Goal: Task Accomplishment & Management: Manage account settings

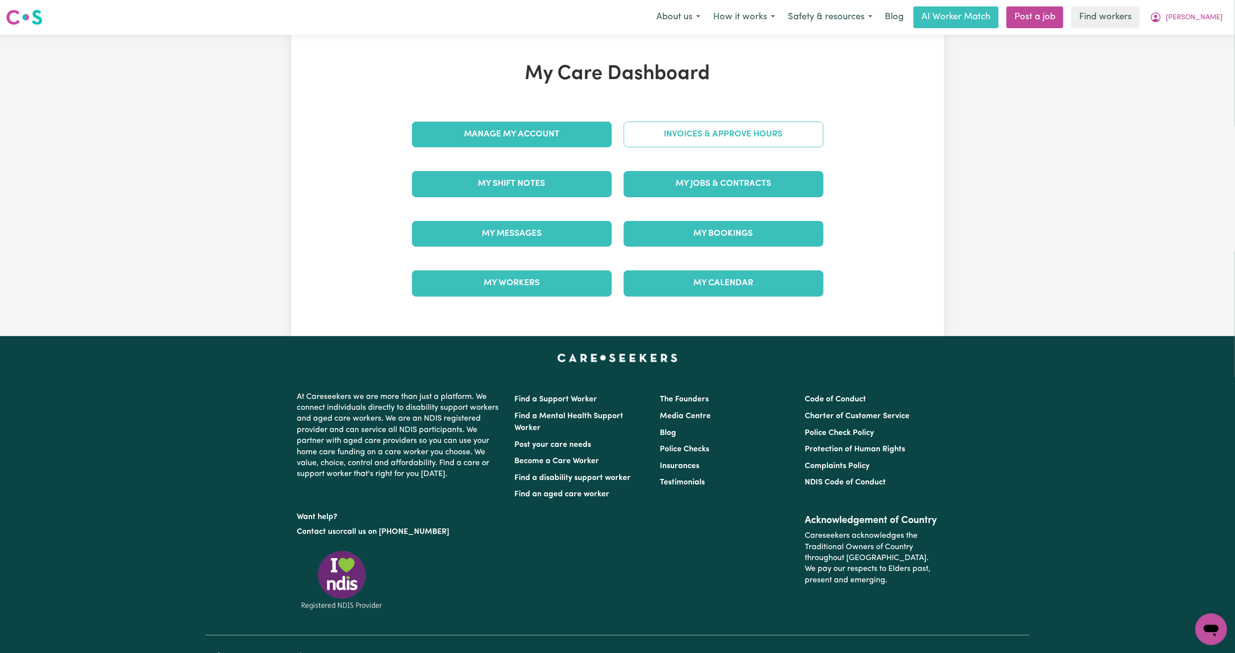
click at [674, 141] on link "Invoices & Approve Hours" at bounding box center [724, 135] width 200 height 26
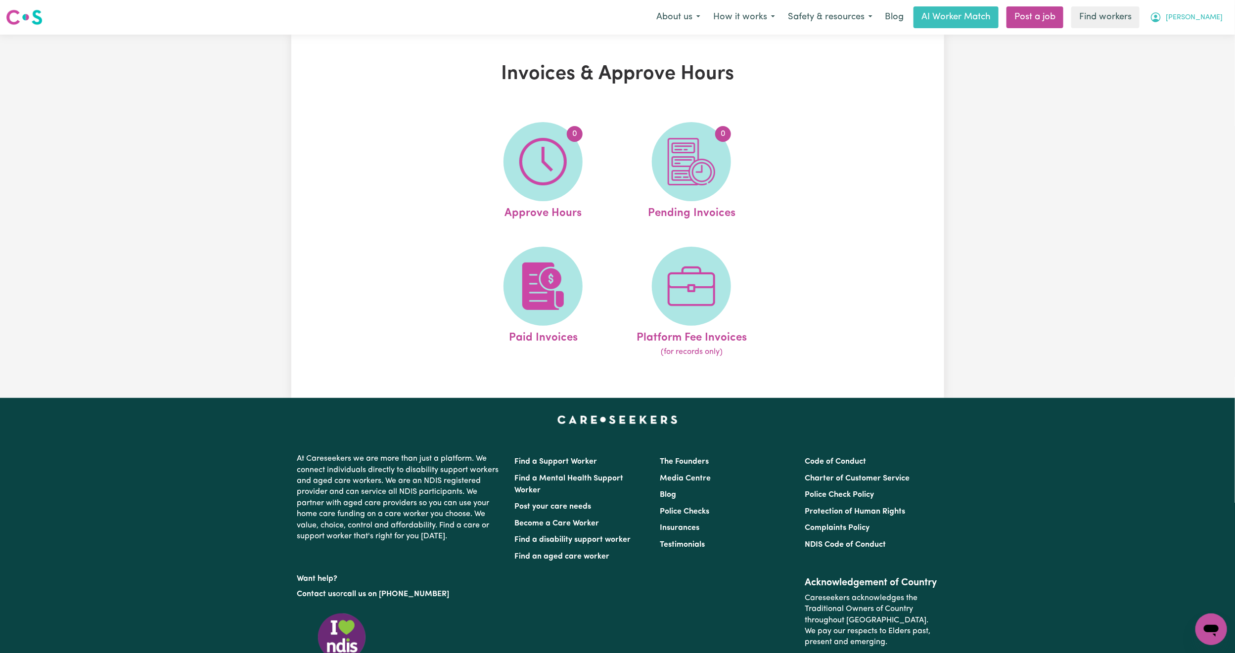
click at [1162, 14] on icon "My Account" at bounding box center [1156, 17] width 12 height 12
click at [1185, 34] on link "My Dashboard" at bounding box center [1189, 38] width 78 height 19
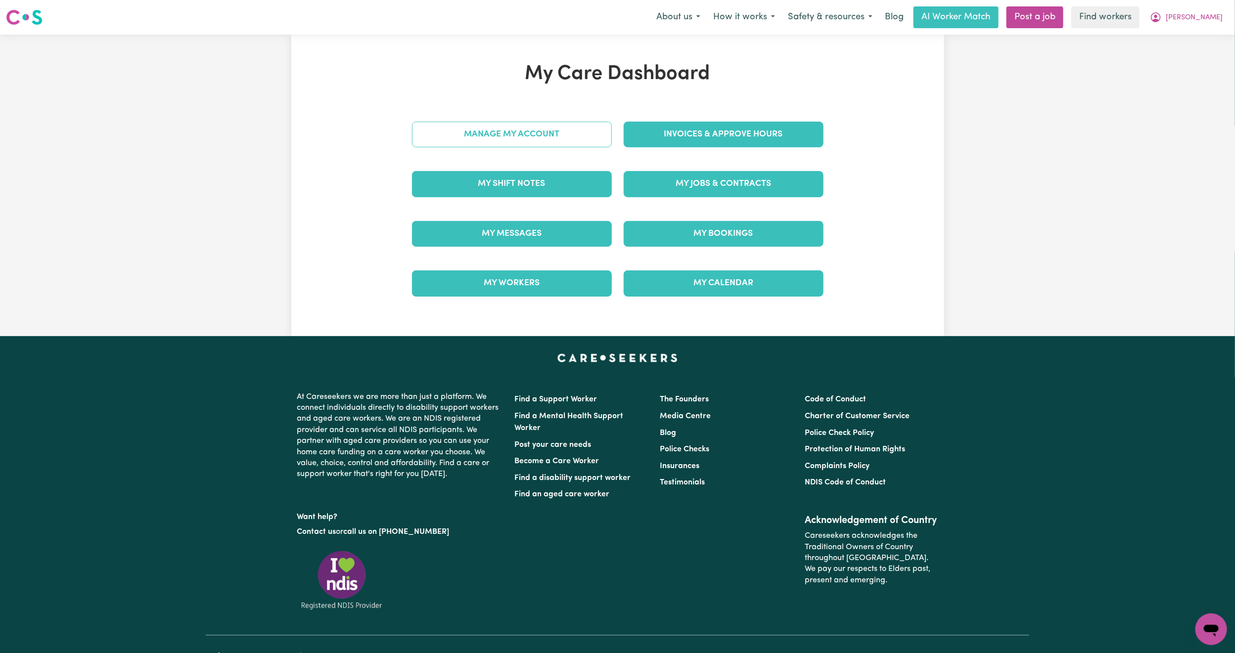
click at [570, 125] on link "Manage My Account" at bounding box center [512, 135] width 200 height 26
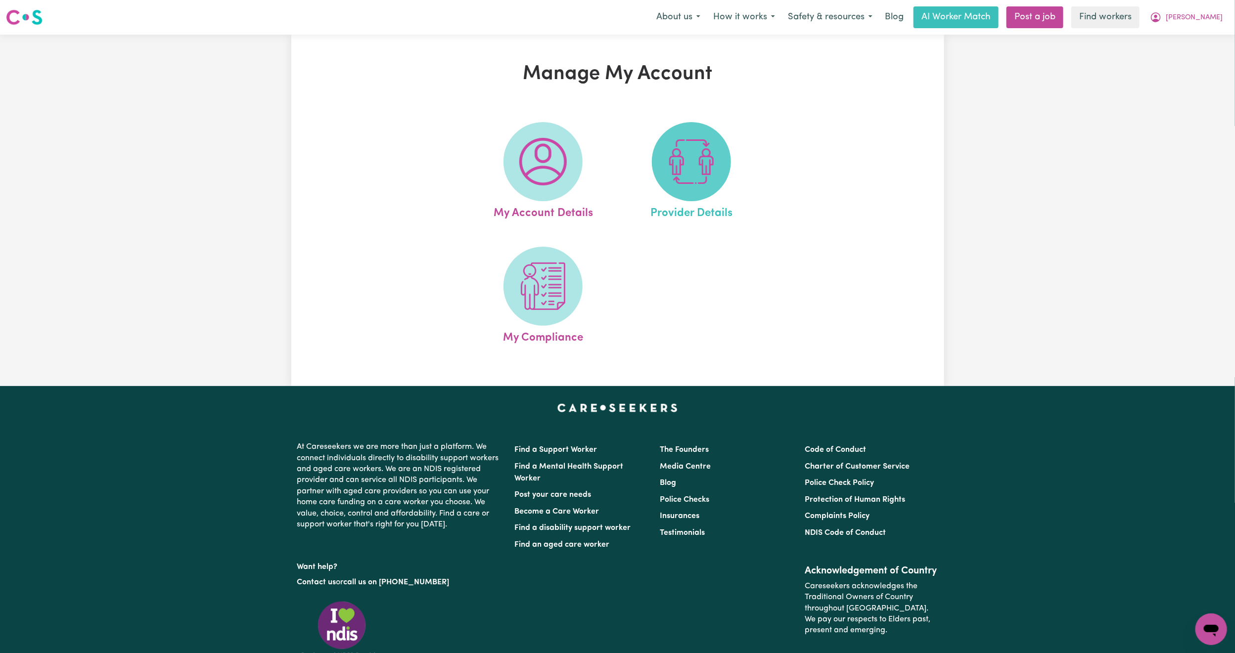
click at [675, 143] on img at bounding box center [691, 161] width 47 height 47
select select "NDIS_FUNDING_SELF_MANAGED"
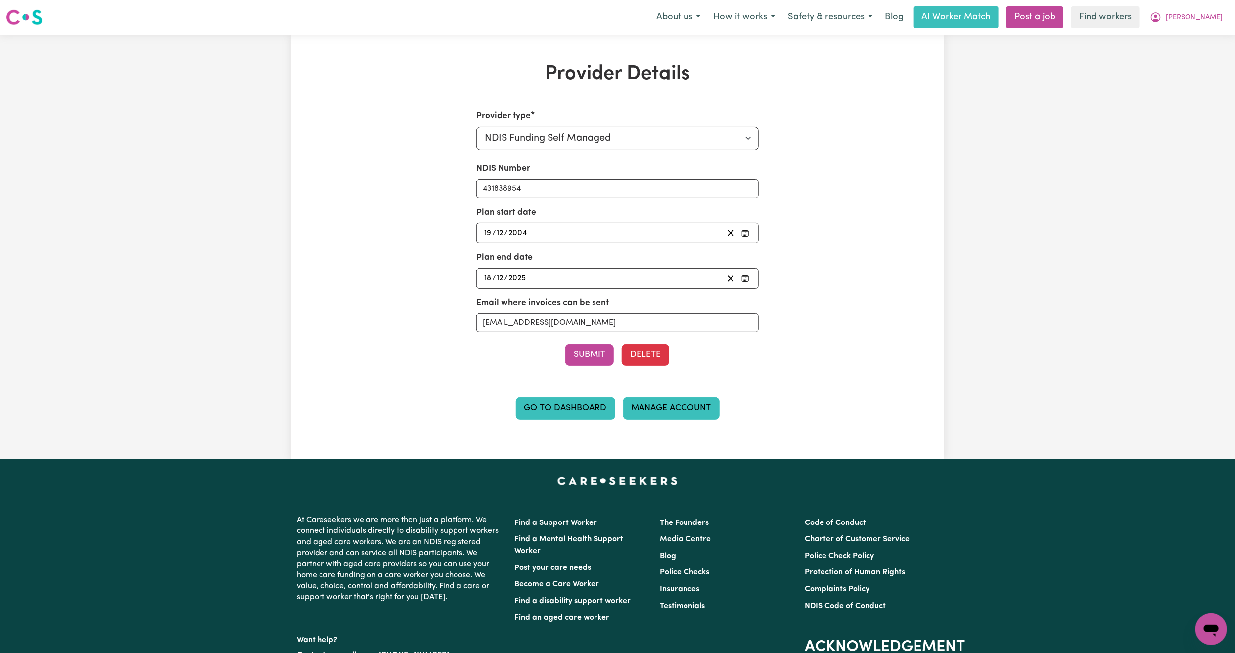
click at [671, 411] on link "Manage Account" at bounding box center [671, 409] width 96 height 22
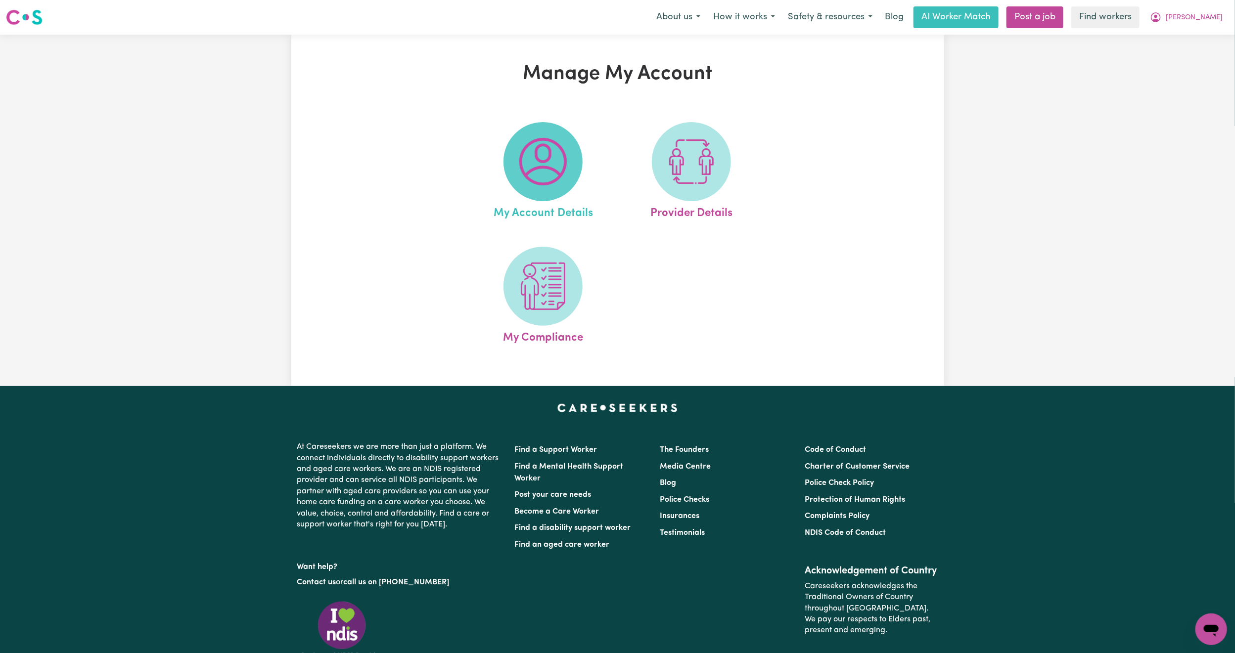
click at [555, 153] on img at bounding box center [542, 161] width 47 height 47
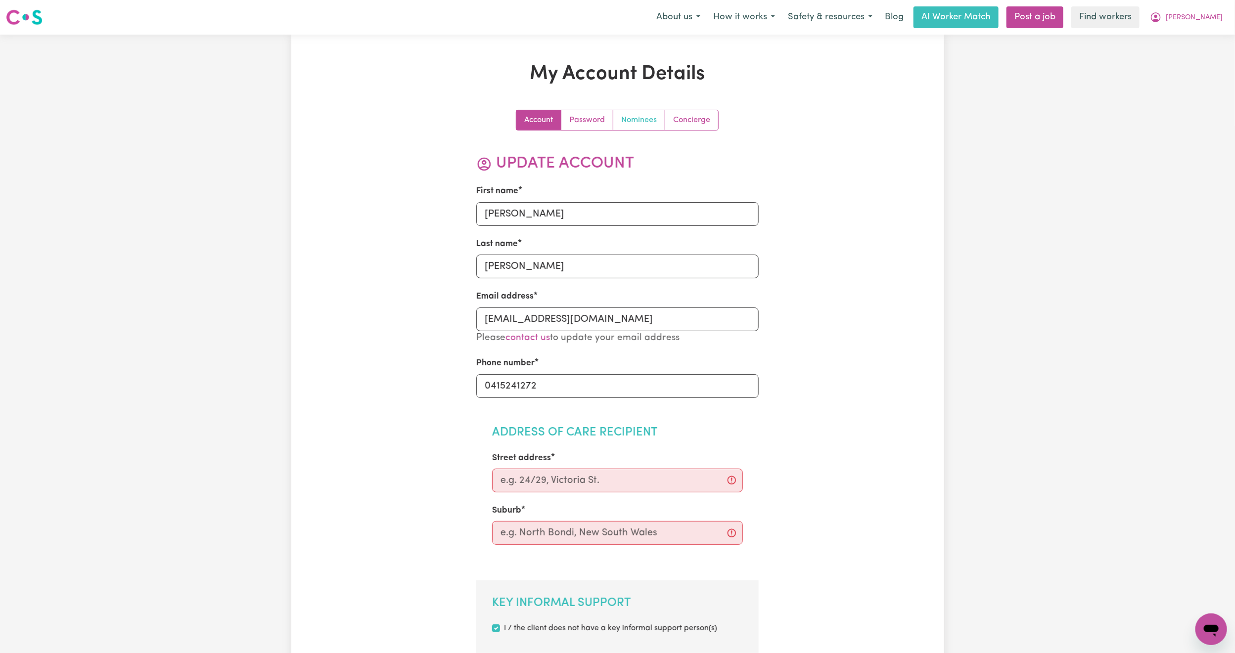
click at [660, 130] on link "Nominees" at bounding box center [639, 120] width 52 height 20
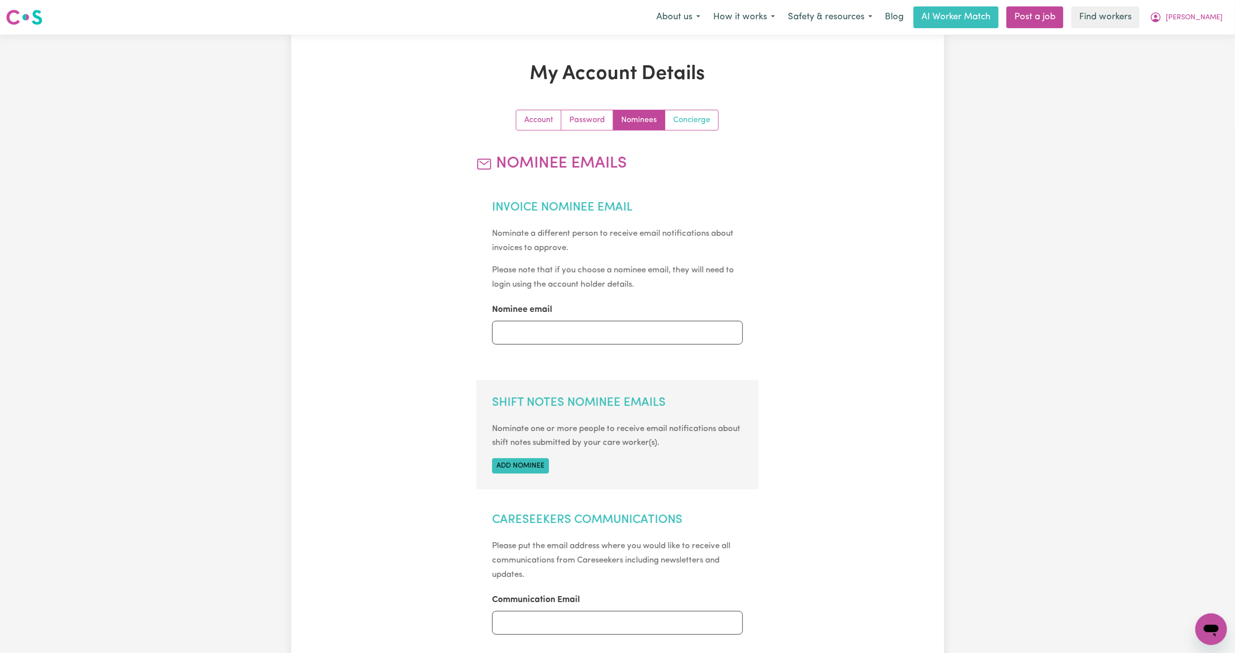
click at [680, 122] on link "Concierge" at bounding box center [691, 120] width 53 height 20
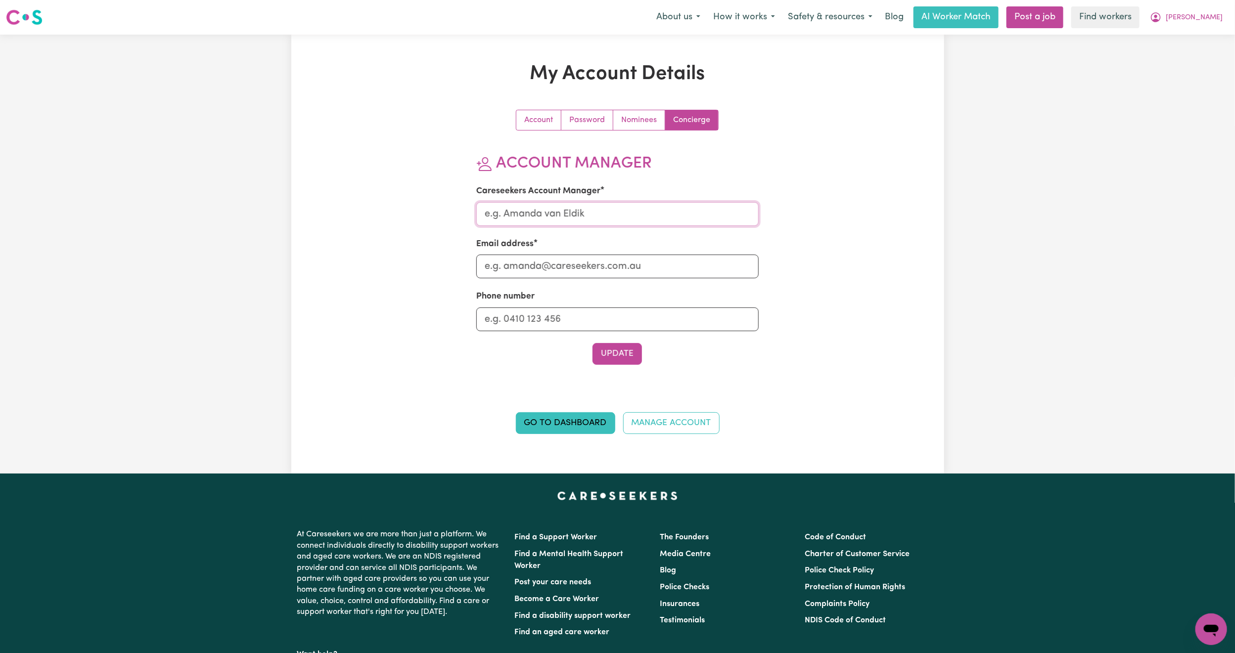
click at [563, 216] on input "Careseekers Account Manager" at bounding box center [617, 214] width 282 height 24
type input "[PERSON_NAME]"
click at [561, 267] on input "Email address" at bounding box center [617, 267] width 282 height 24
type input "[PERSON_NAME][EMAIL_ADDRESS][DOMAIN_NAME]"
click at [613, 350] on button "Update" at bounding box center [617, 354] width 49 height 22
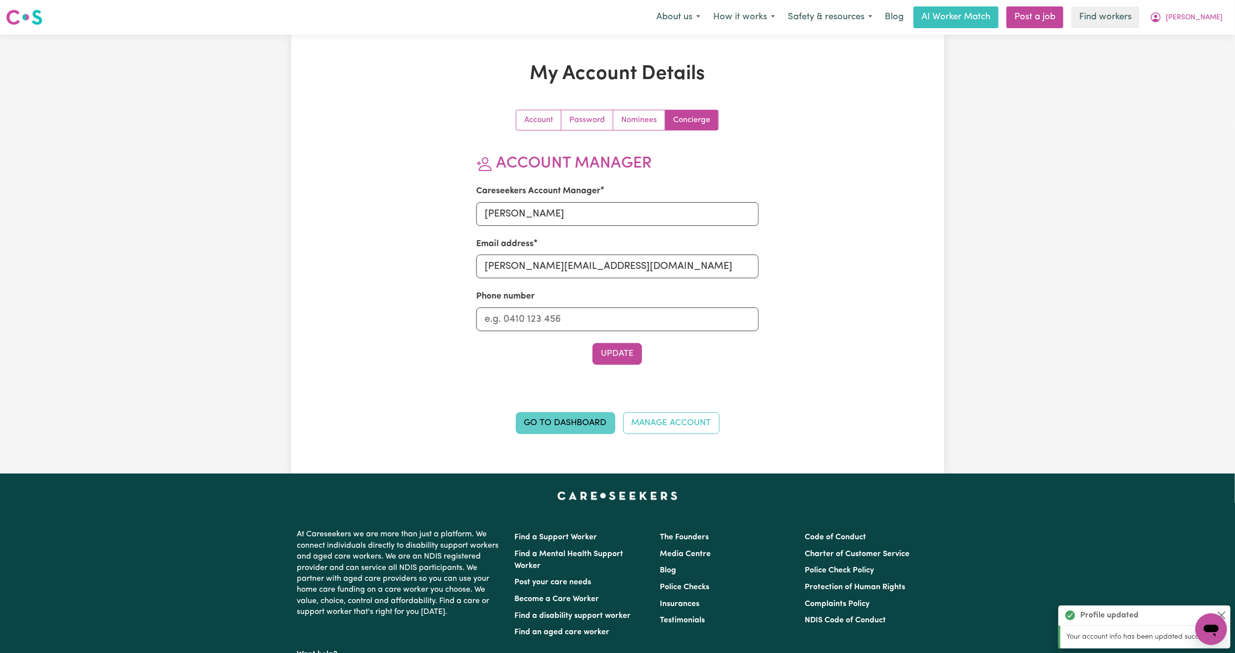
click at [579, 428] on link "Go to Dashboard" at bounding box center [565, 423] width 99 height 22
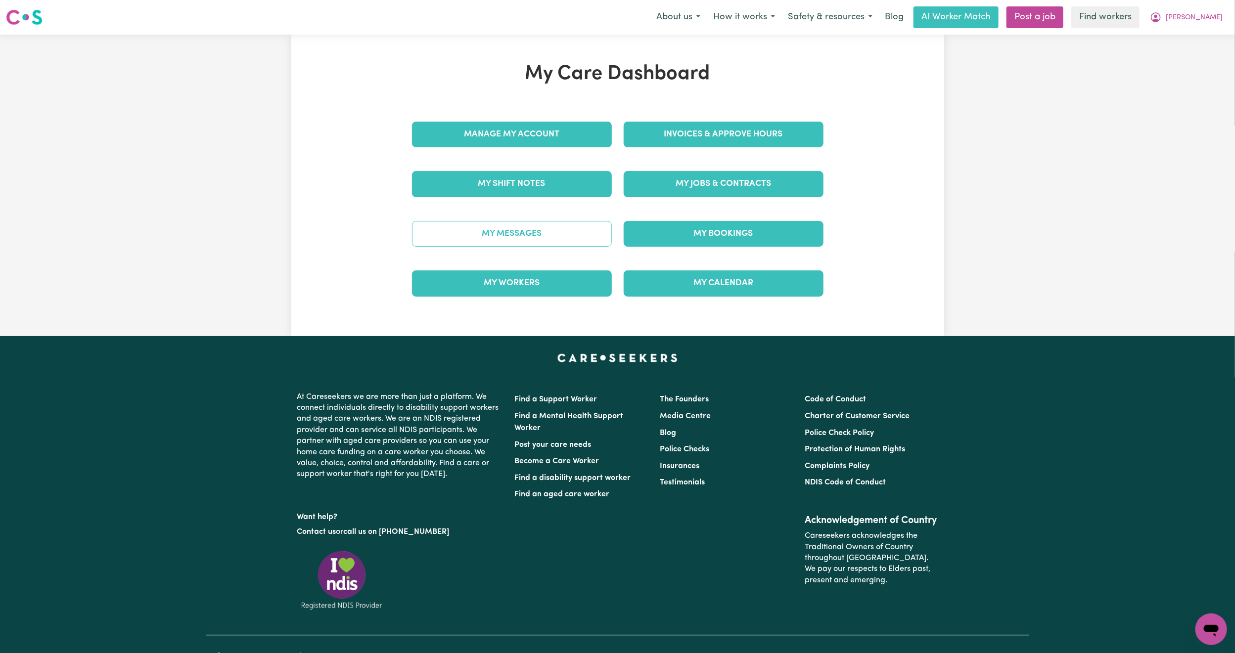
click at [469, 241] on link "My Messages" at bounding box center [512, 234] width 200 height 26
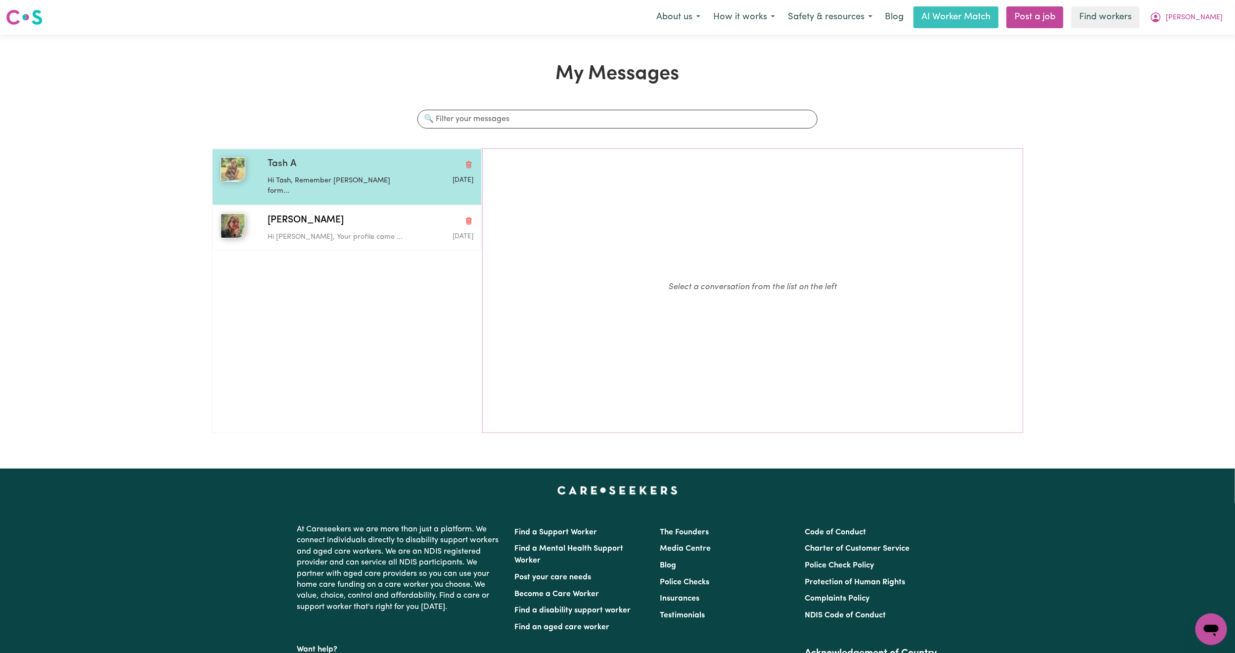
click at [380, 170] on div "Tash A" at bounding box center [371, 164] width 206 height 14
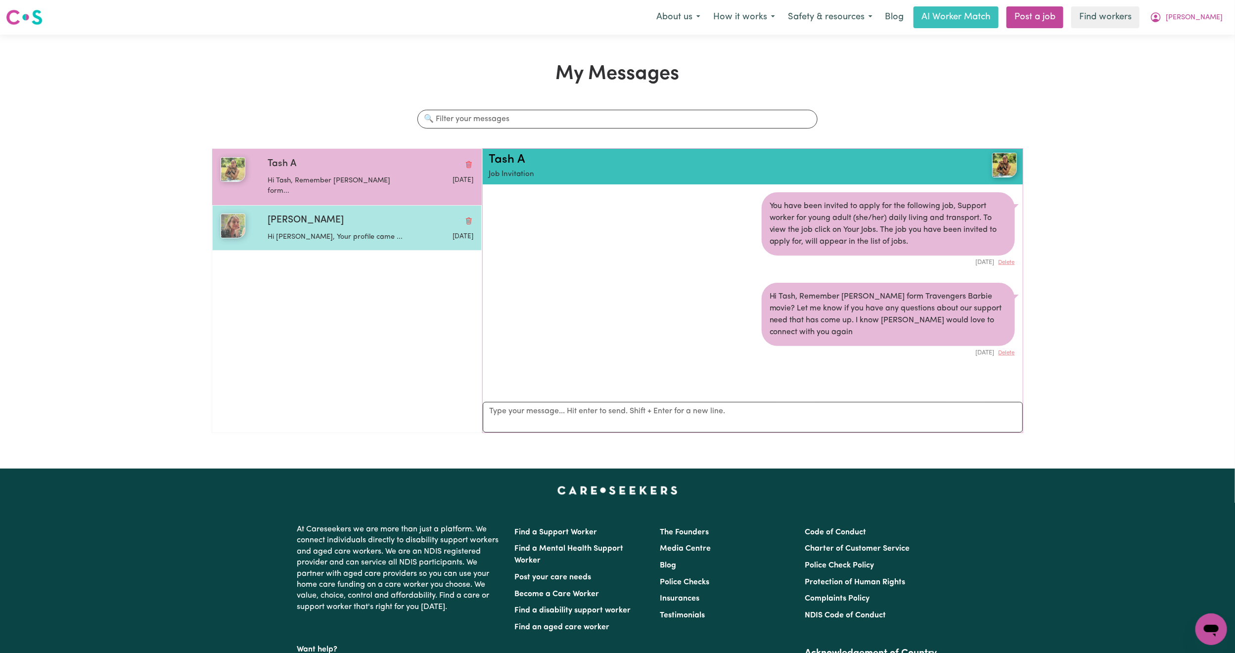
scroll to position [6, 0]
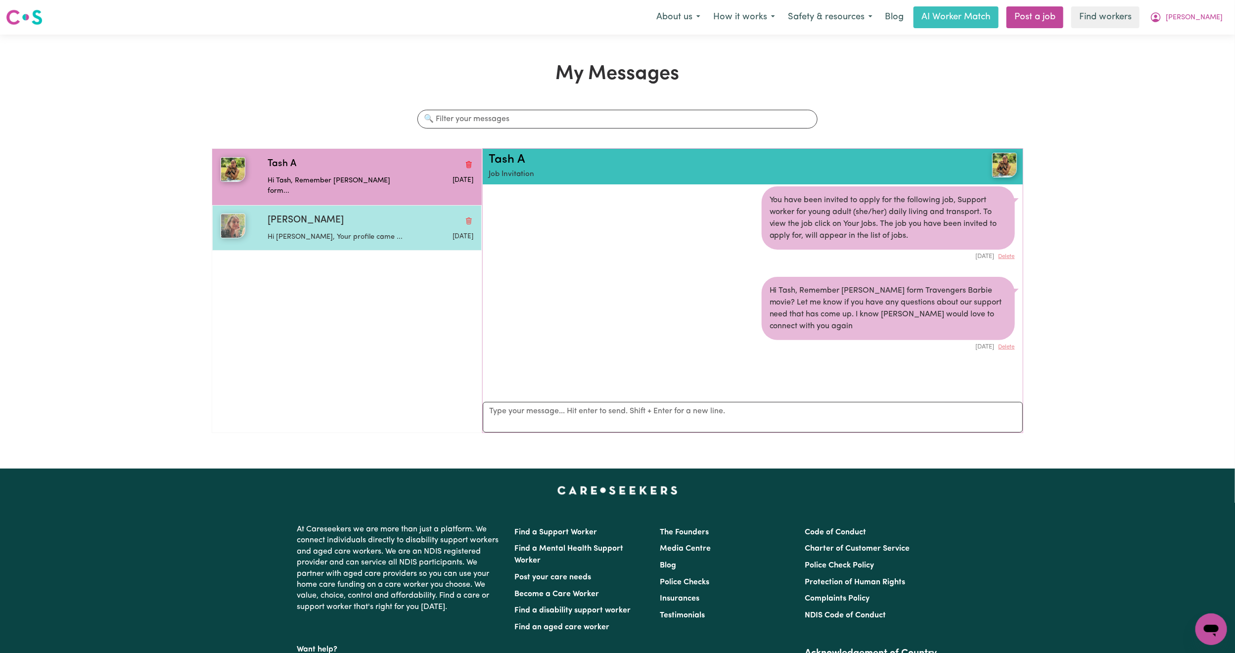
click at [370, 216] on div "[PERSON_NAME]" at bounding box center [371, 221] width 206 height 14
